Goal: Information Seeking & Learning: Learn about a topic

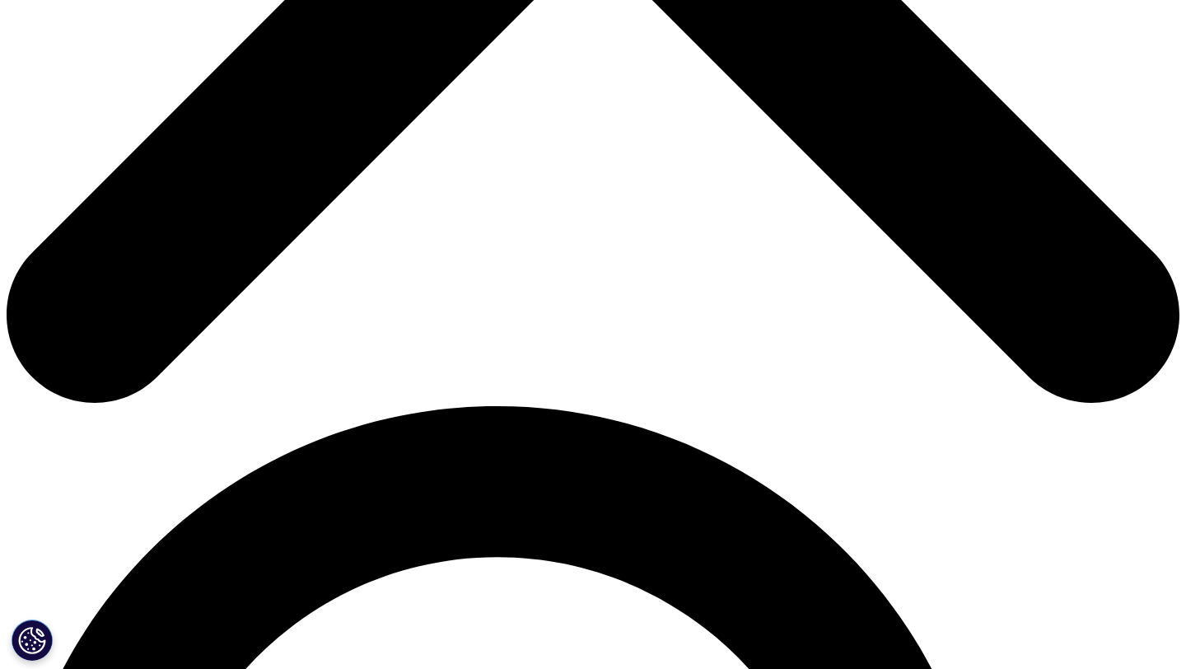
scroll to position [791, 0]
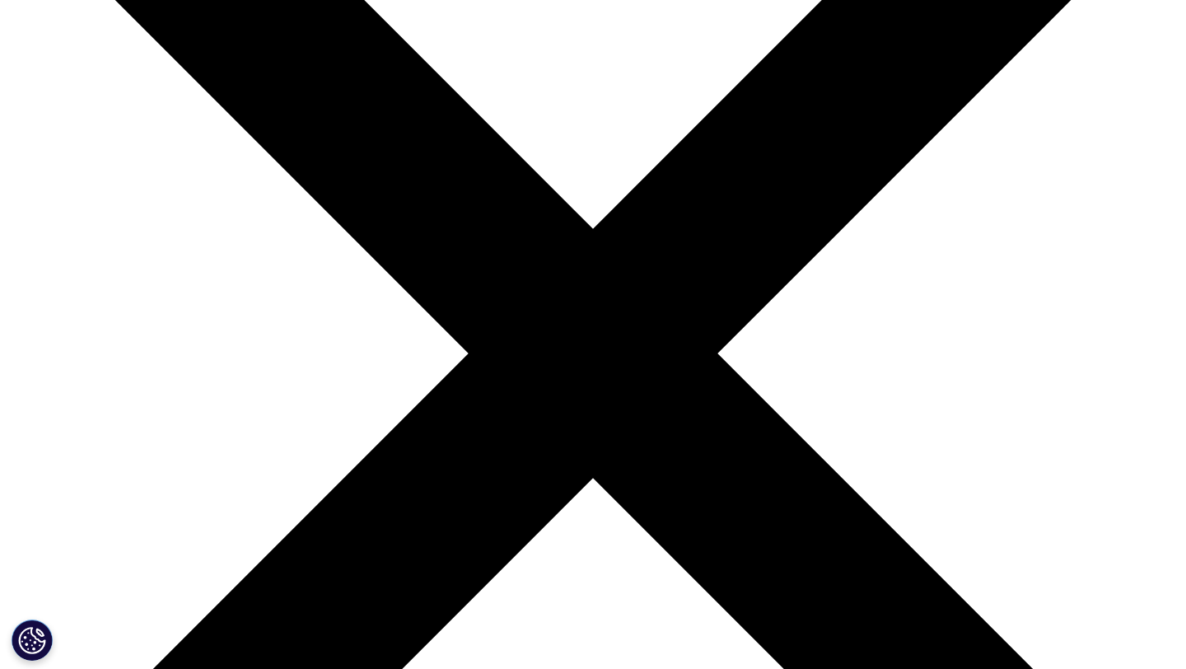
scroll to position [336, 0]
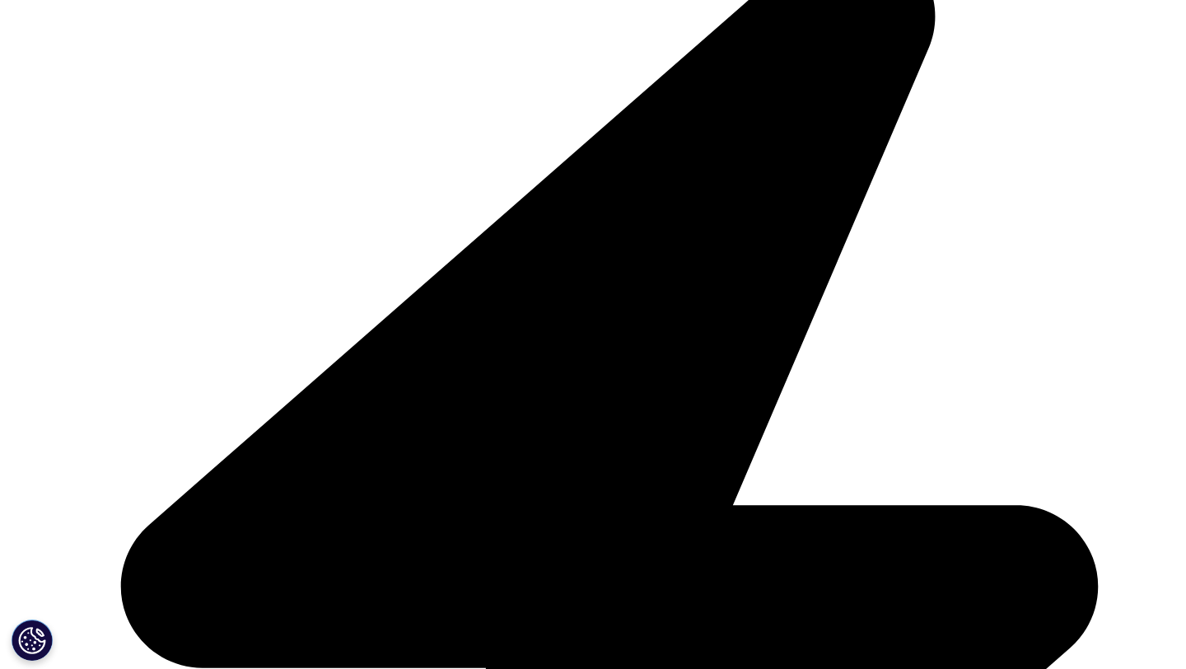
scroll to position [4320, 0]
